Goal: Task Accomplishment & Management: Use online tool/utility

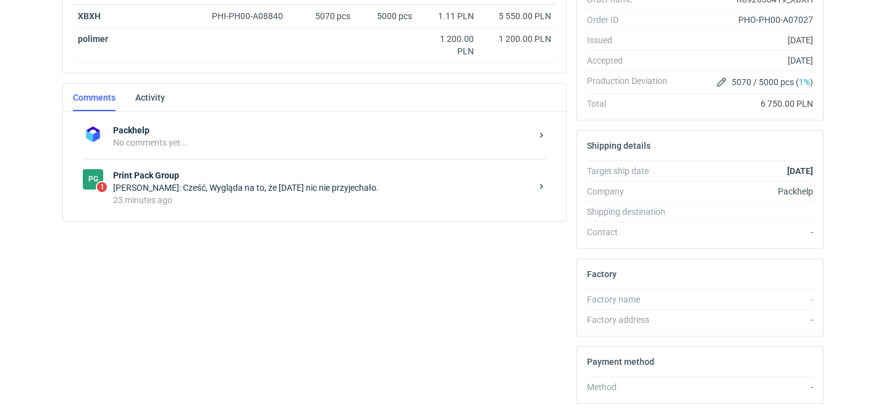
click at [288, 193] on div "Filip Sobolewski: Cześć, Wygląda na to, że nadal nic nie przyjechało." at bounding box center [322, 188] width 418 height 12
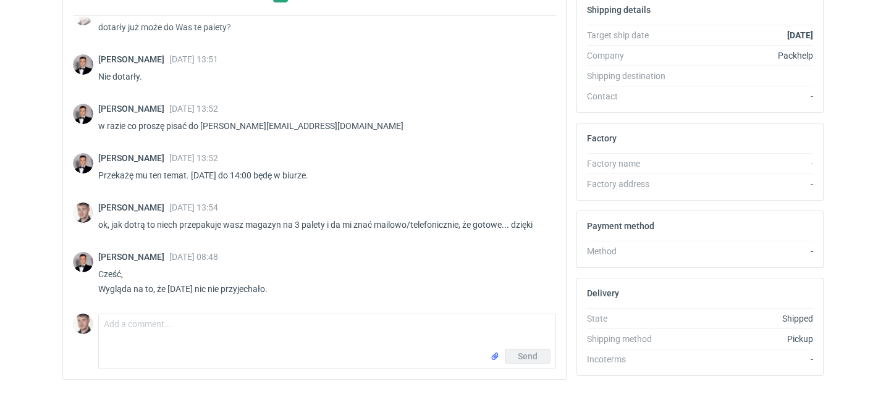
scroll to position [372, 0]
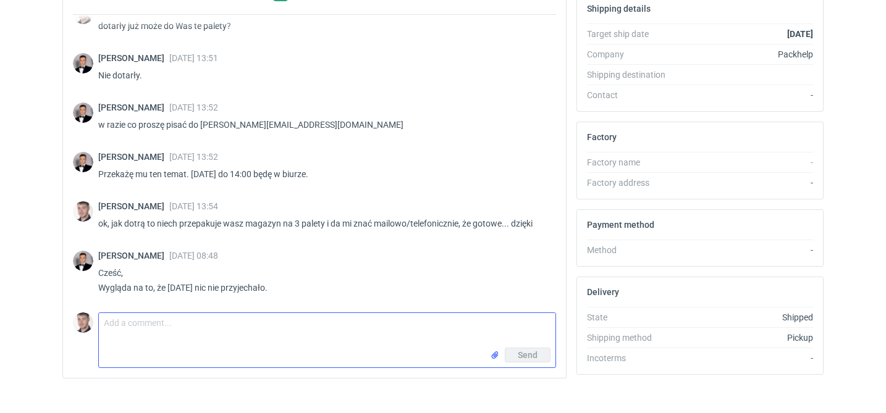
click at [197, 320] on textarea "Comment message" at bounding box center [327, 330] width 457 height 35
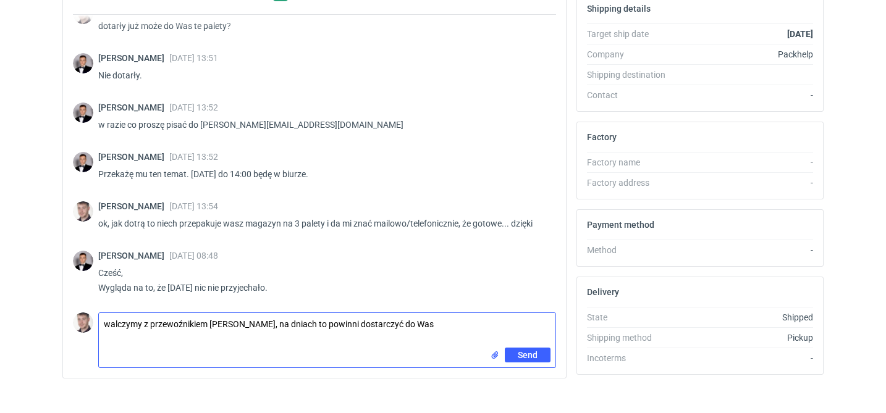
type textarea "walczymy z przewoźnikiem Filip, na dniach to powinni dostarczyć do Was"
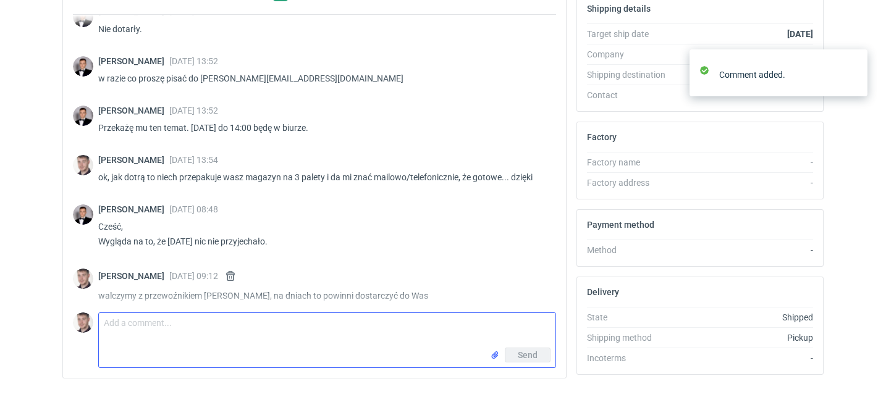
scroll to position [947, 0]
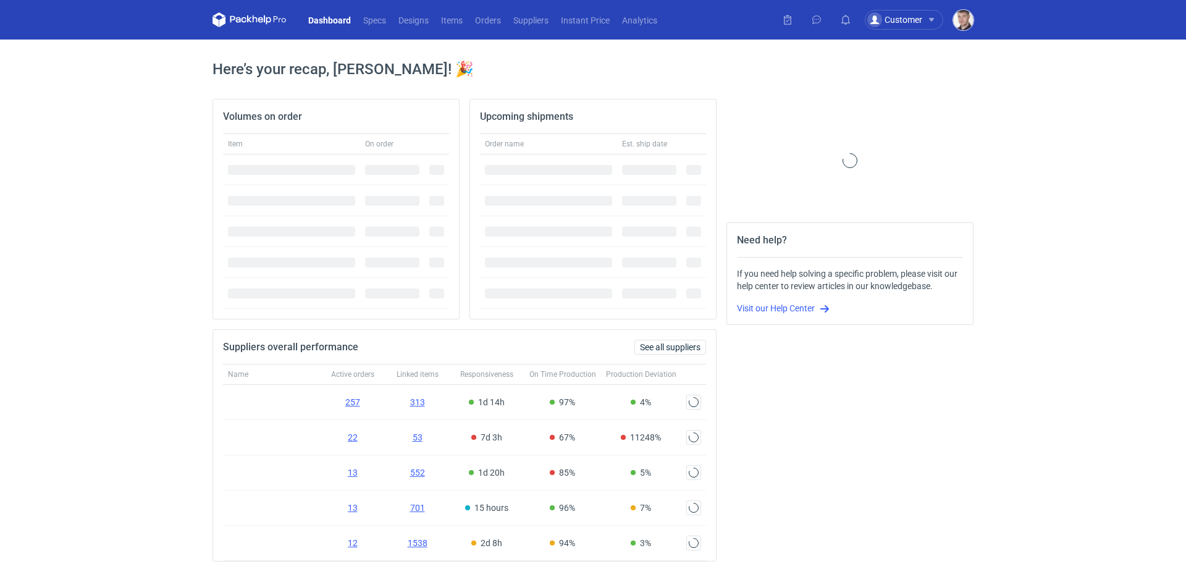
click at [959, 23] on img "button" at bounding box center [963, 20] width 20 height 20
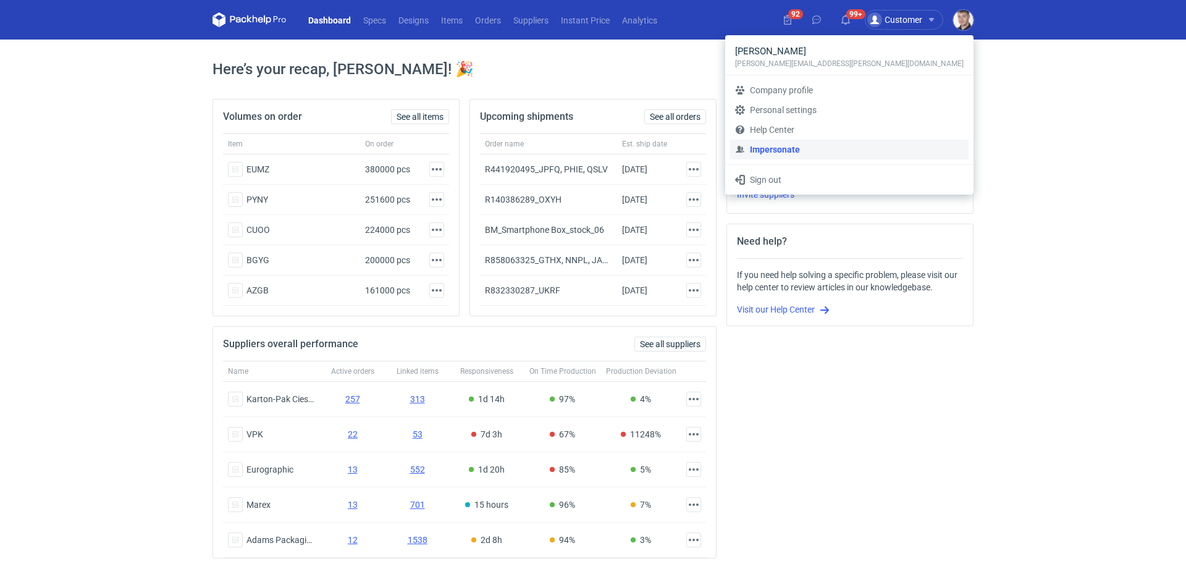
click at [867, 148] on link "Impersonate" at bounding box center [849, 150] width 238 height 20
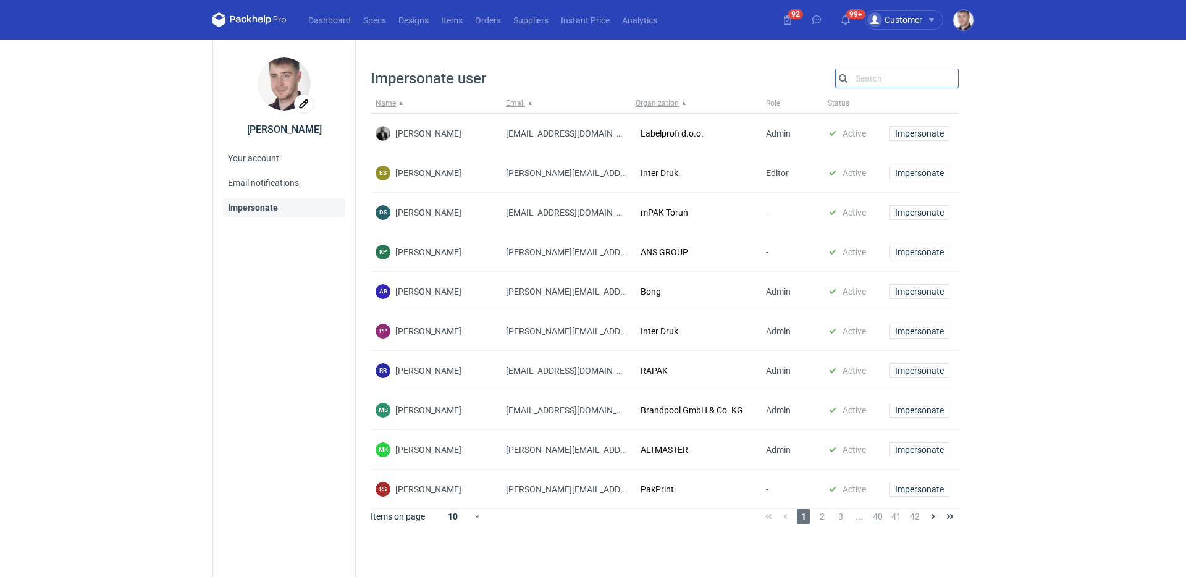
click at [897, 80] on input "Search" at bounding box center [897, 78] width 122 height 15
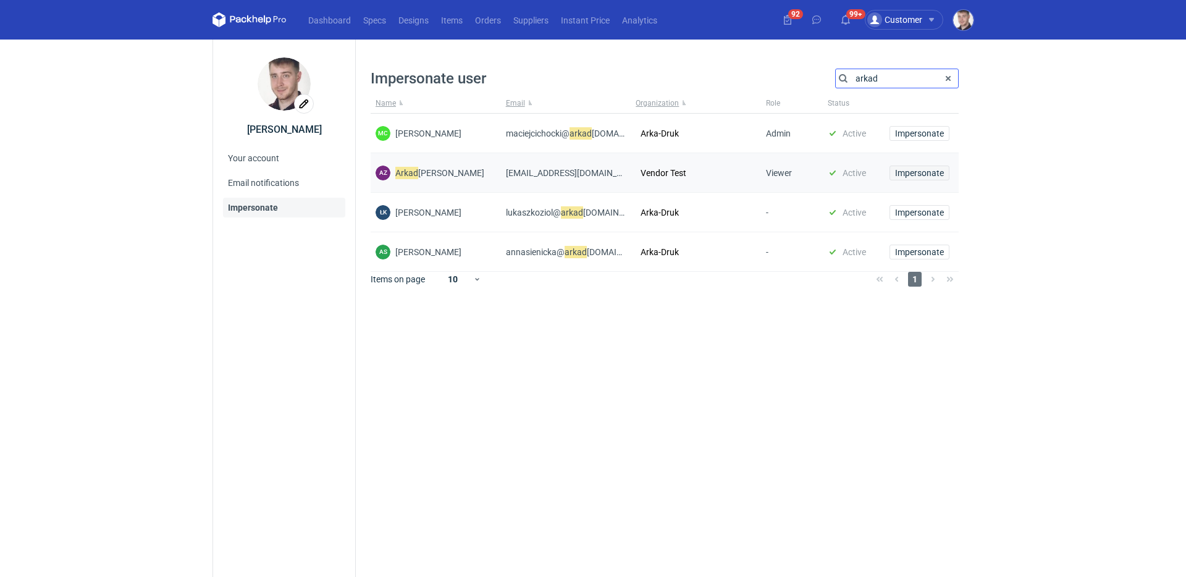
type input "arkad"
click at [912, 176] on span "Impersonate" at bounding box center [919, 173] width 49 height 9
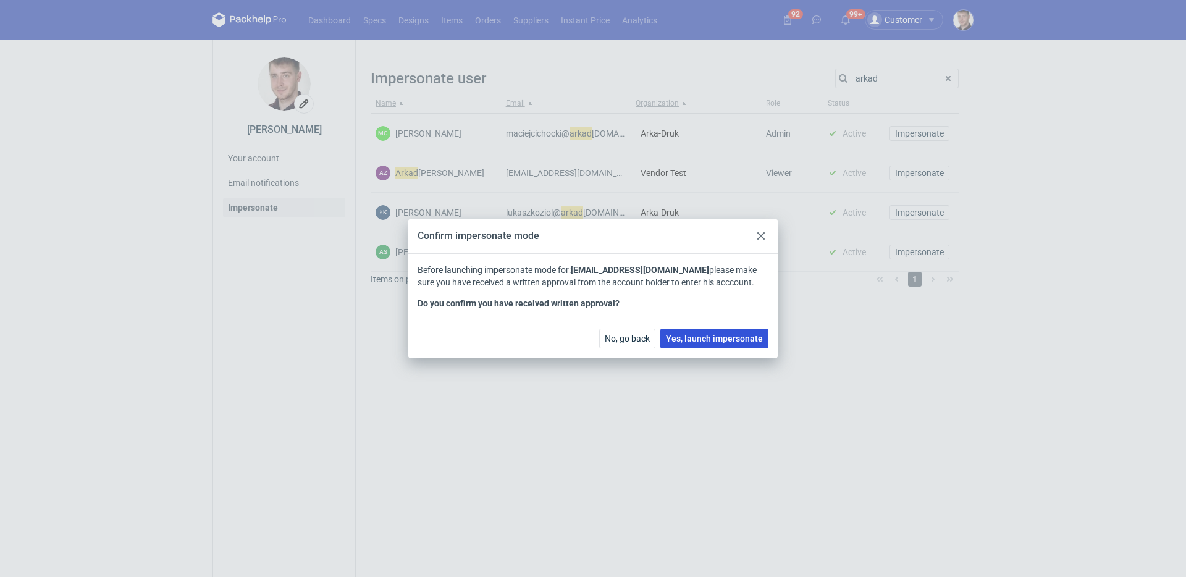
click at [714, 340] on span "Yes, launch impersonate" at bounding box center [714, 338] width 97 height 9
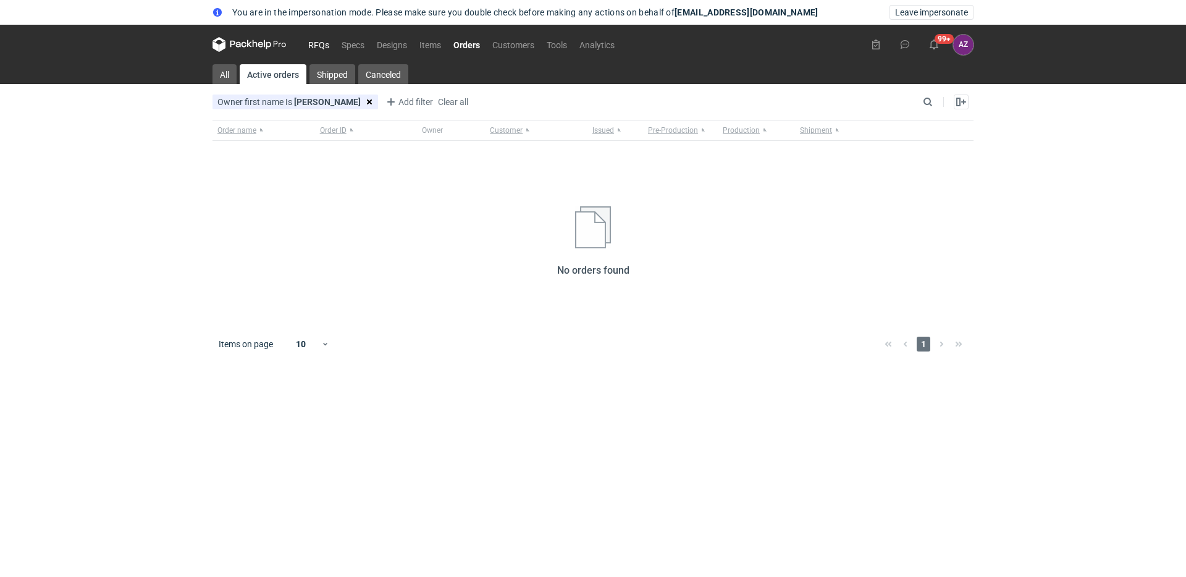
click at [327, 43] on link "RFQs" at bounding box center [318, 44] width 33 height 15
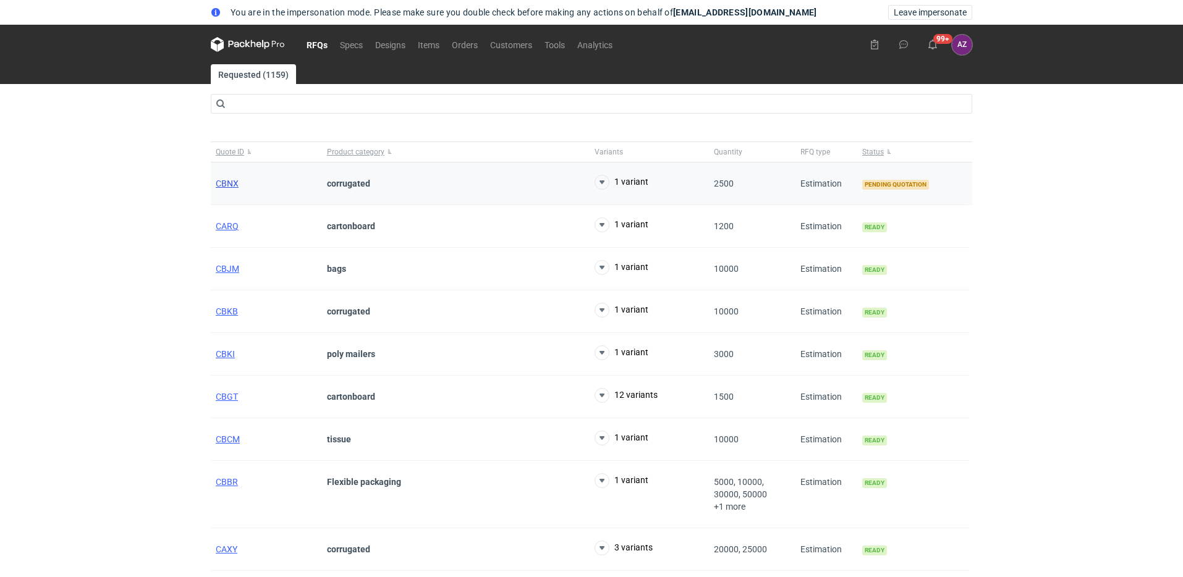
click at [238, 181] on span "CBNX" at bounding box center [227, 184] width 23 height 10
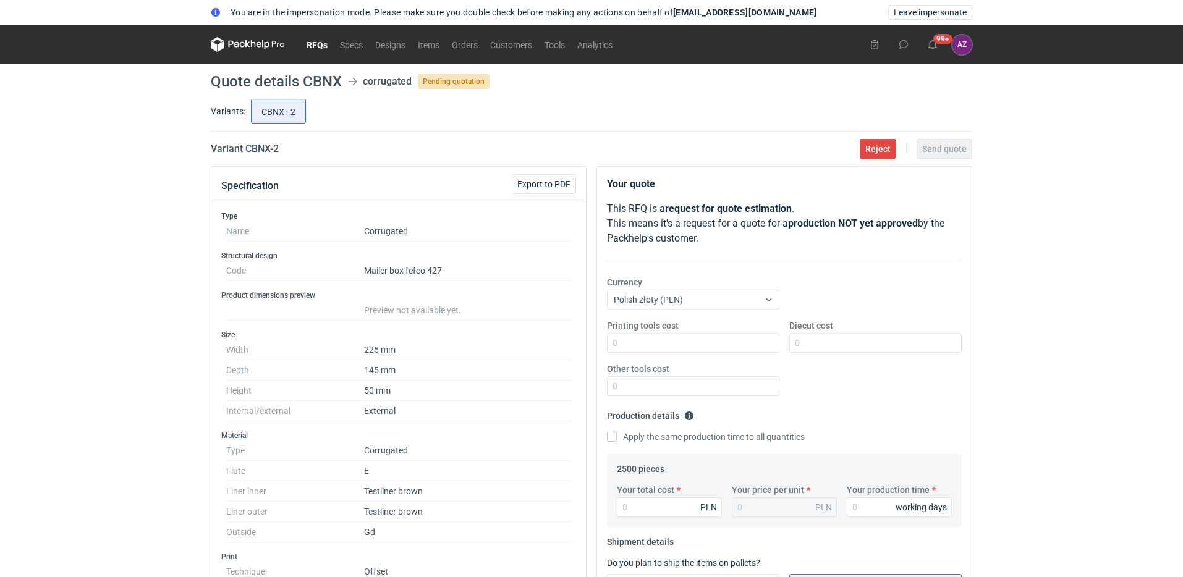
scroll to position [251, 0]
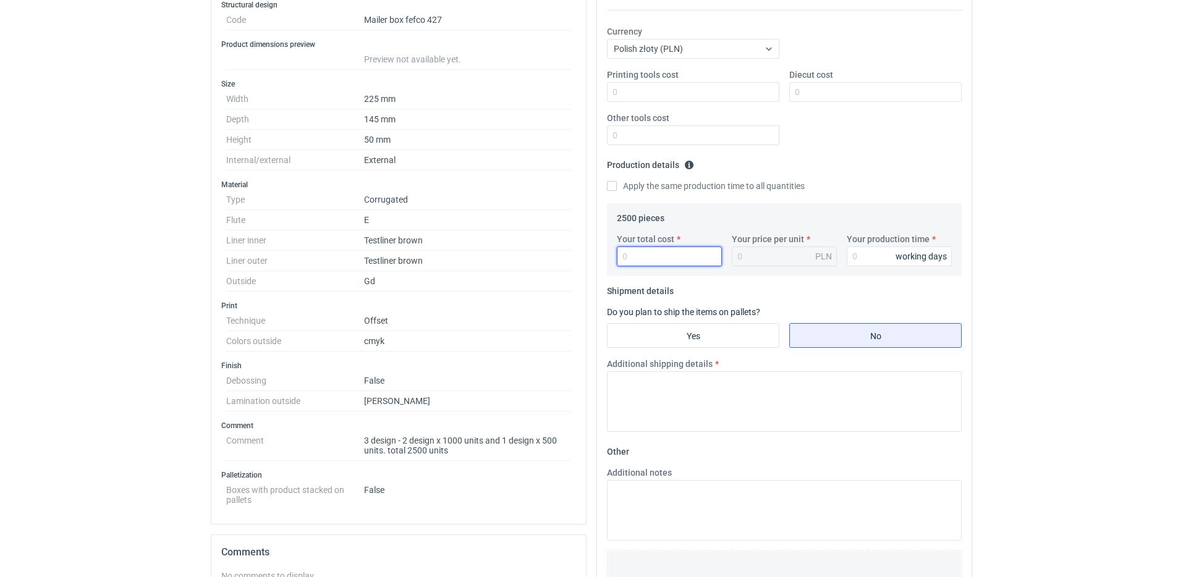
click at [626, 263] on input "Your total cost" at bounding box center [669, 257] width 105 height 20
type input "1"
click at [855, 250] on input "Your production time" at bounding box center [898, 257] width 105 height 20
type input "1"
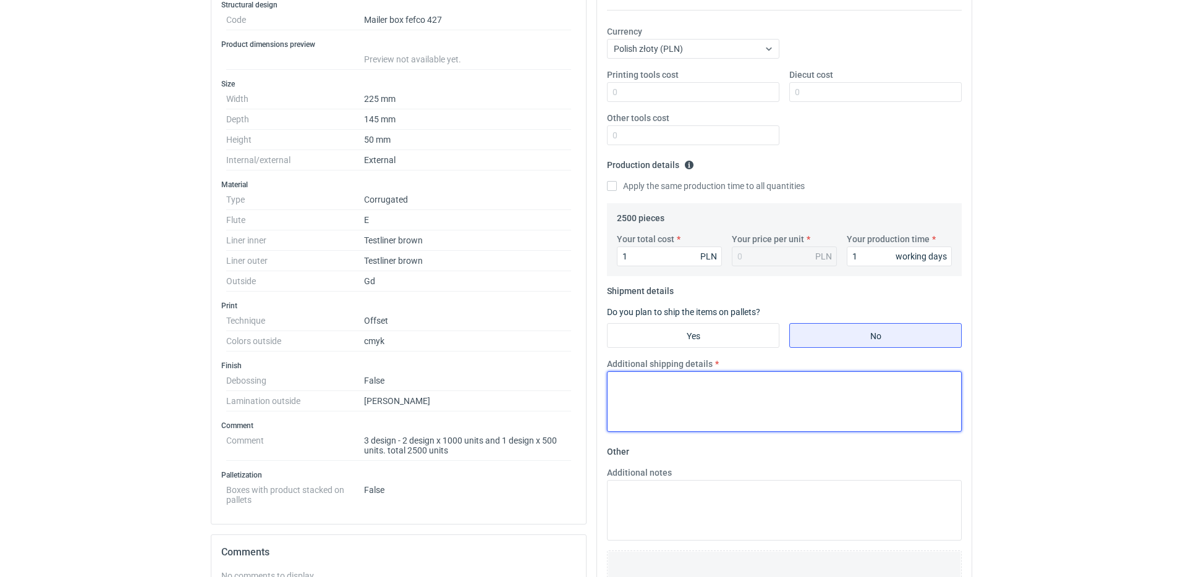
click at [735, 399] on textarea "Additional shipping details" at bounding box center [784, 401] width 355 height 61
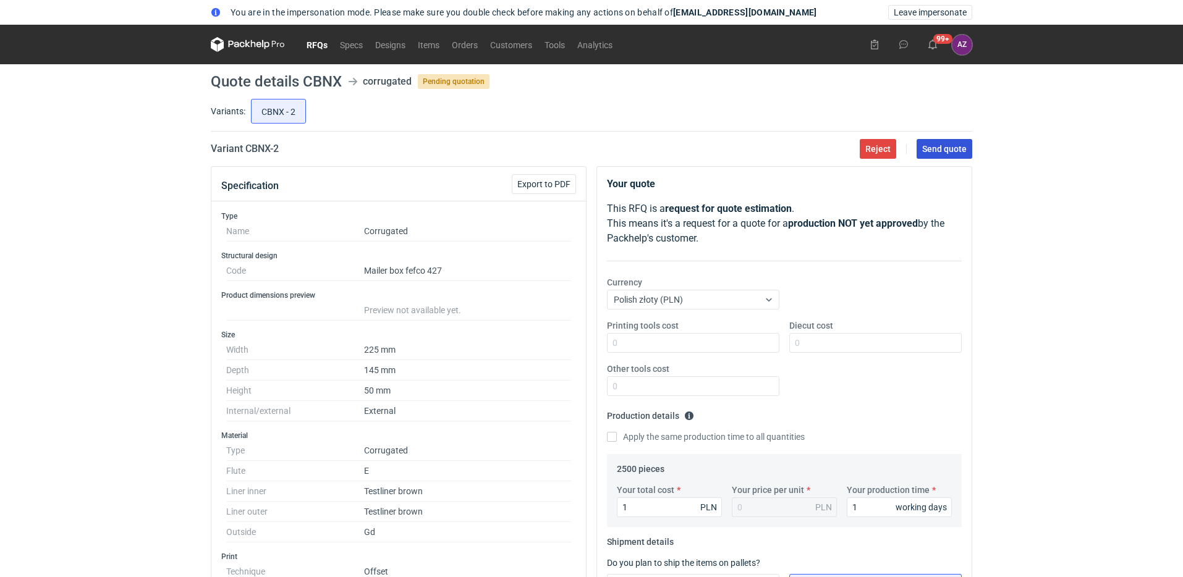
type textarea "-"
click at [954, 149] on span "Send quote" at bounding box center [944, 149] width 44 height 9
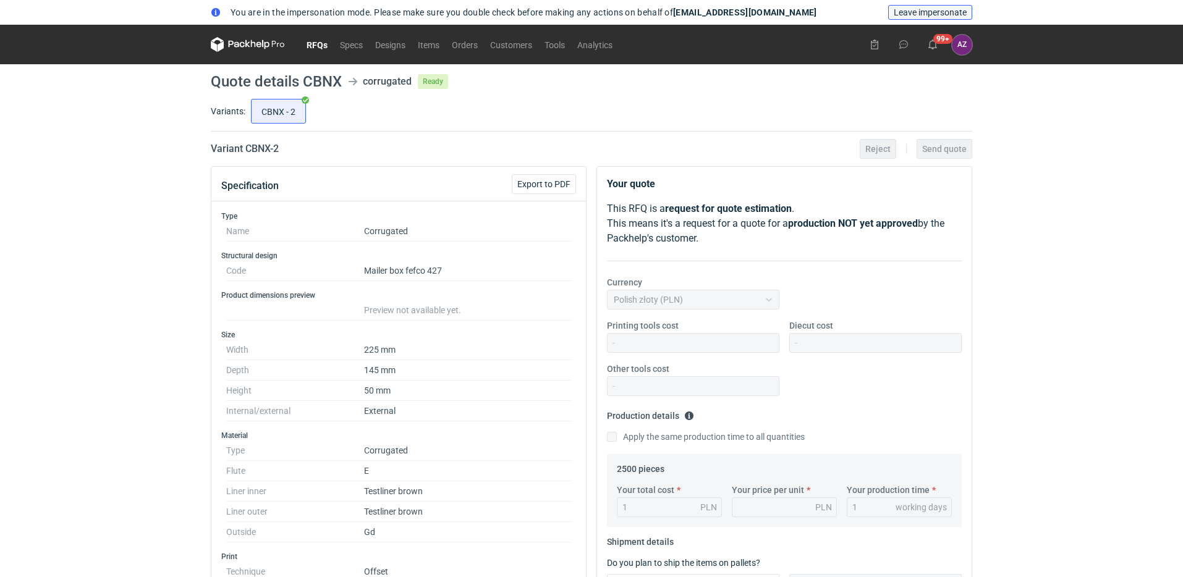
click at [919, 8] on span "Leave impersonate" at bounding box center [929, 12] width 73 height 9
